Goal: Transaction & Acquisition: Purchase product/service

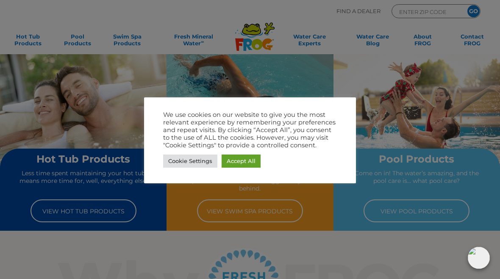
click at [255, 161] on link "Accept All" at bounding box center [241, 161] width 39 height 13
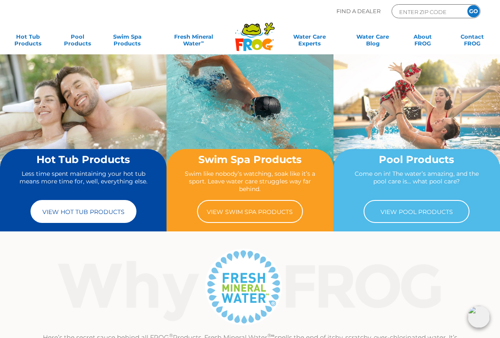
click at [122, 200] on link "View Hot Tub Products" at bounding box center [84, 211] width 106 height 23
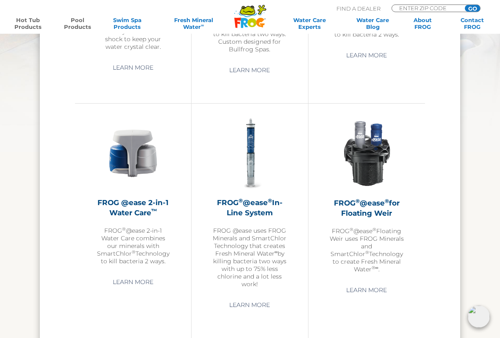
scroll to position [954, 0]
click at [156, 243] on p "FROG ® @ease 2-in-1 Water Care combines our minerals with SmartChlor ® Technolo…" at bounding box center [133, 245] width 74 height 38
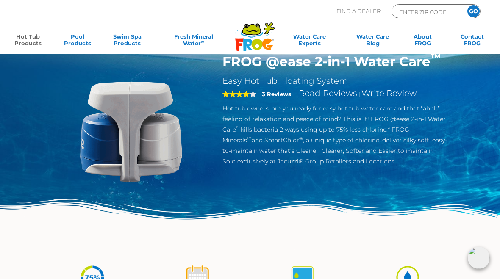
scroll to position [29, 0]
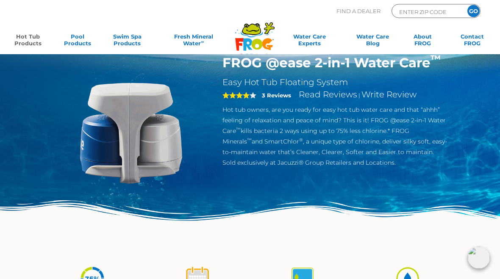
click at [337, 133] on p "Hot tub owners, are you ready for easy hot tub water care and that “ahhh” feeli…" at bounding box center [335, 137] width 225 height 64
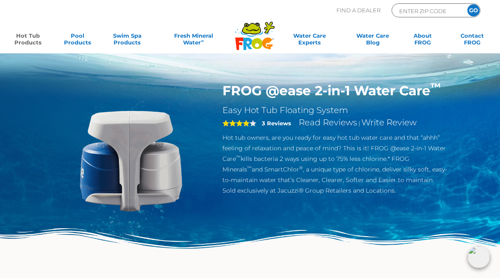
scroll to position [1, 0]
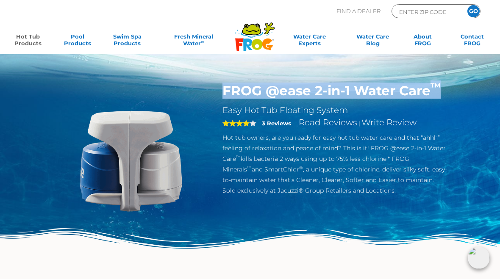
copy h1 "FROG @ease 2-in-1 Water Care ™"
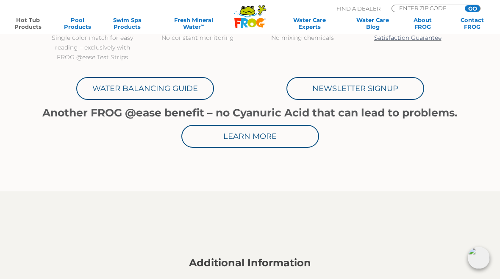
scroll to position [0, 0]
